Goal: Transaction & Acquisition: Purchase product/service

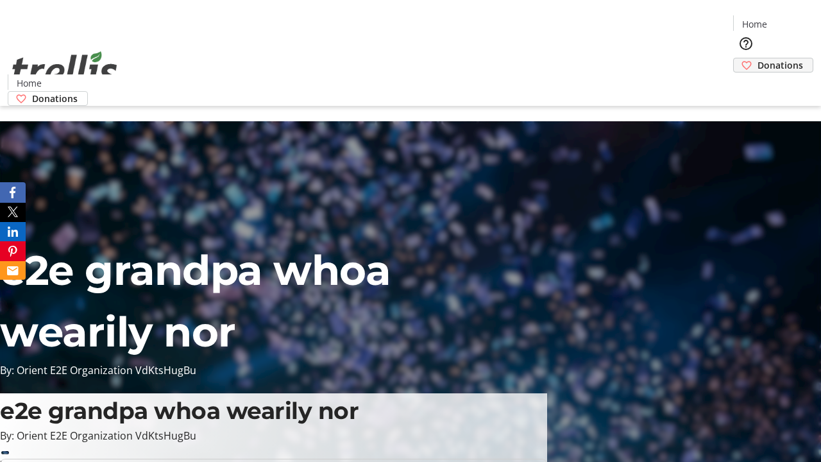
click at [757, 58] on span "Donations" at bounding box center [780, 64] width 46 height 13
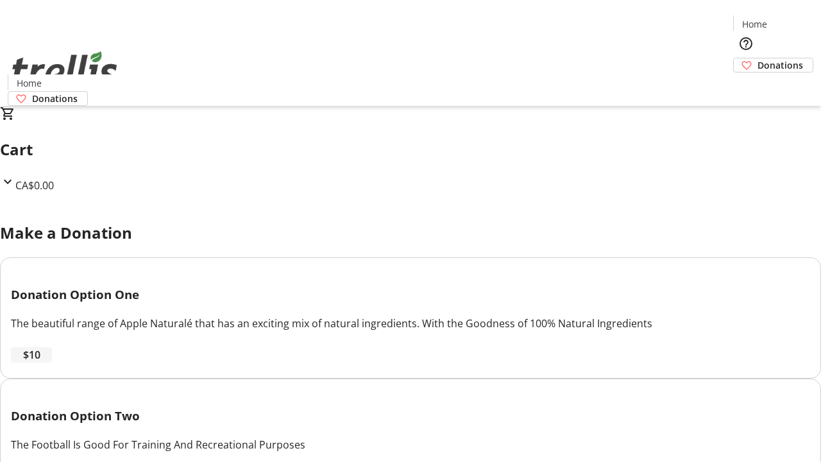
click at [40, 362] on span "$10" at bounding box center [31, 354] width 17 height 15
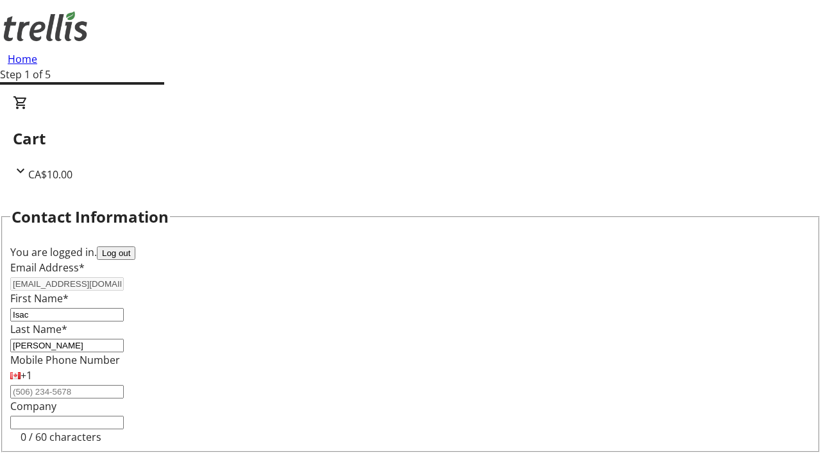
select select "CA"
type input "[STREET_ADDRESS][PERSON_NAME]"
type input "Kelowna"
select select "BC"
type input "Kelowna"
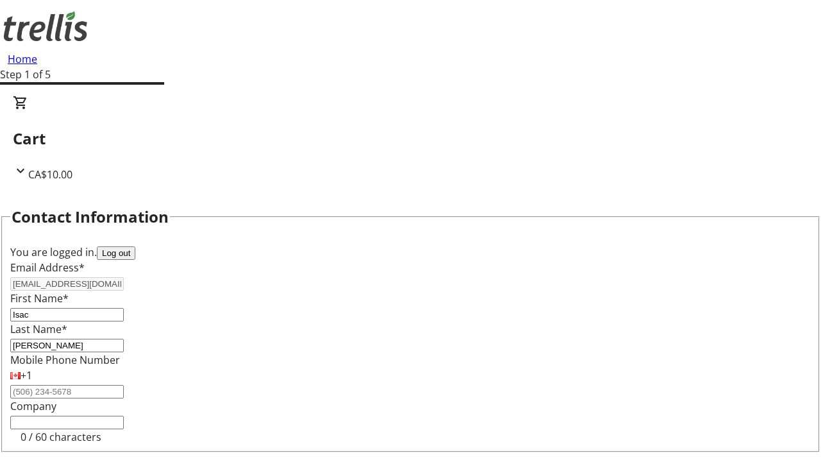
type input "V1Y 0C2"
